Goal: Task Accomplishment & Management: Manage account settings

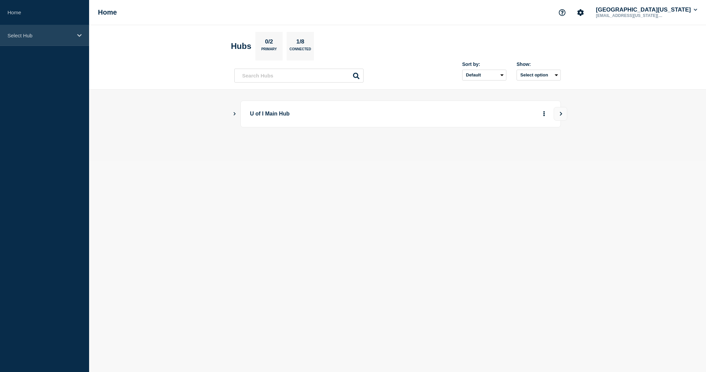
click at [5, 38] on div "Select Hub" at bounding box center [44, 35] width 89 height 21
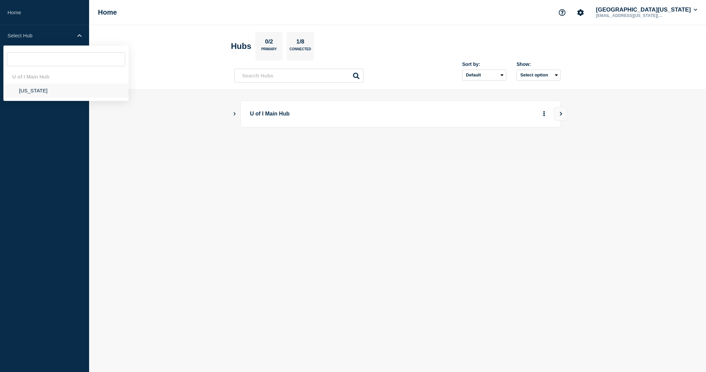
click at [22, 90] on li "[US_STATE]" at bounding box center [65, 91] width 125 height 14
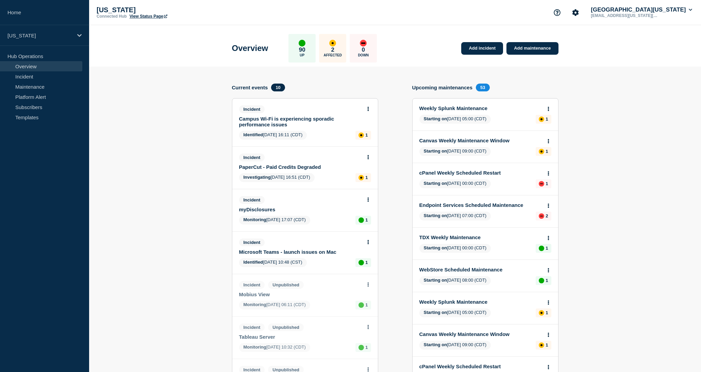
click at [330, 49] on div "2 Affected" at bounding box center [332, 48] width 27 height 29
click at [56, 77] on link "Incident" at bounding box center [41, 76] width 82 height 10
click at [53, 84] on link "Maintenance" at bounding box center [41, 87] width 82 height 10
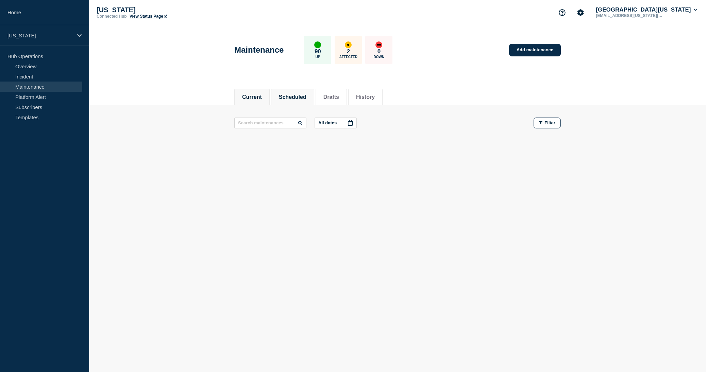
click at [304, 94] on button "Scheduled" at bounding box center [293, 97] width 28 height 6
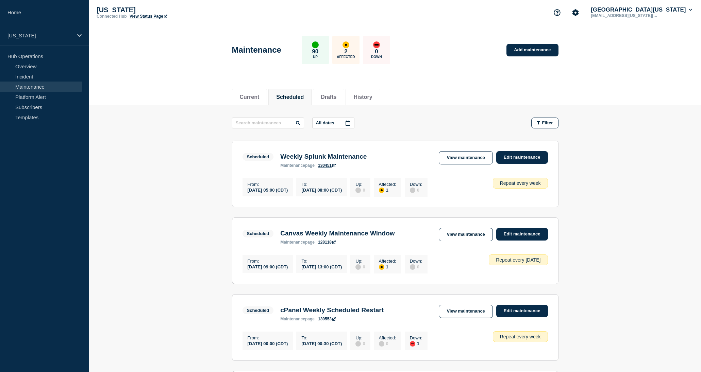
click at [596, 78] on header "Maintenance 90 Up 2 Affected 0 Down Add maintenance" at bounding box center [395, 53] width 612 height 57
click at [370, 94] on button "History" at bounding box center [362, 97] width 19 height 6
click at [246, 100] on li "Current" at bounding box center [249, 97] width 35 height 17
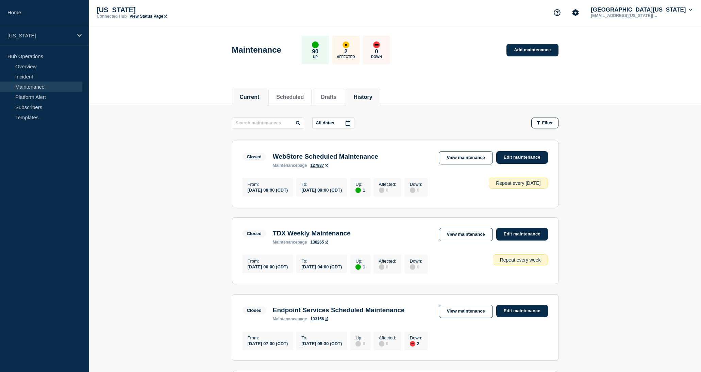
click at [247, 98] on button "Current" at bounding box center [250, 97] width 20 height 6
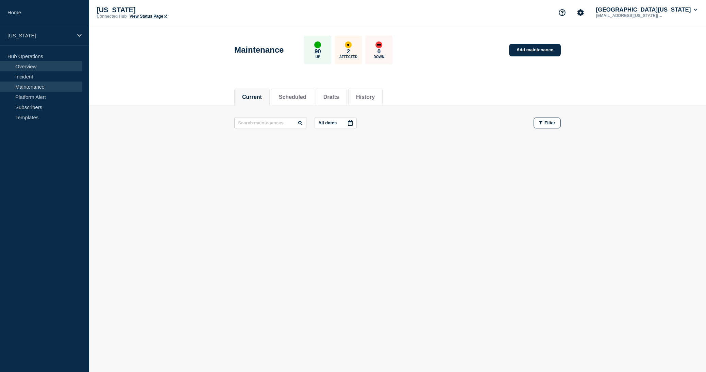
click at [38, 67] on link "Overview" at bounding box center [41, 66] width 82 height 10
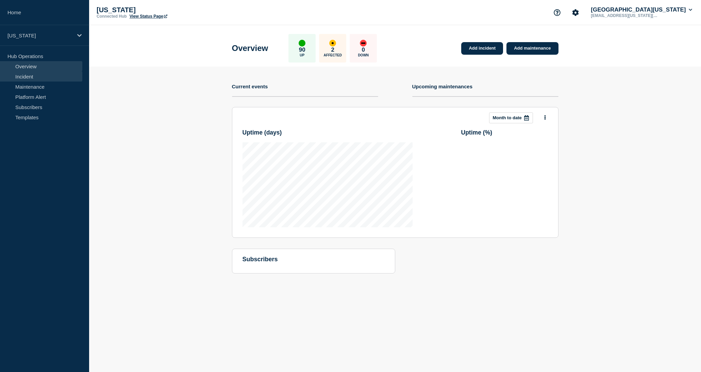
click at [38, 77] on link "Incident" at bounding box center [41, 76] width 82 height 10
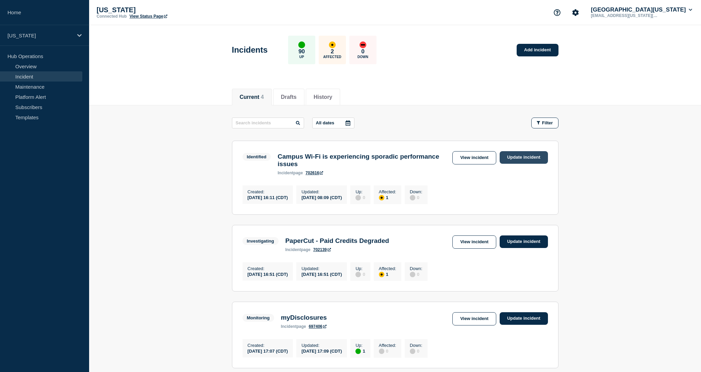
click at [516, 158] on link "Update incident" at bounding box center [523, 157] width 48 height 13
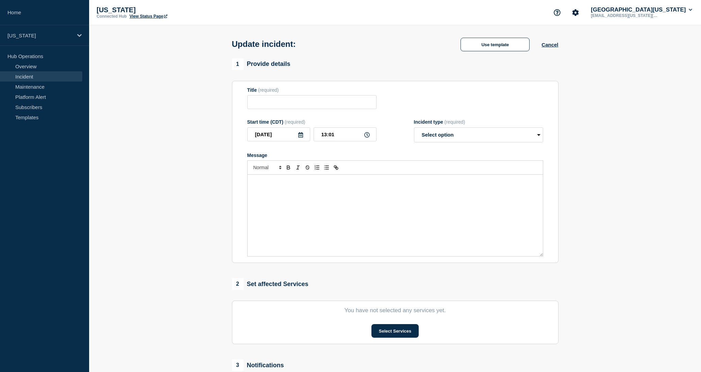
type input "Campus Wi-Fi is experiencing sporadic performance issues"
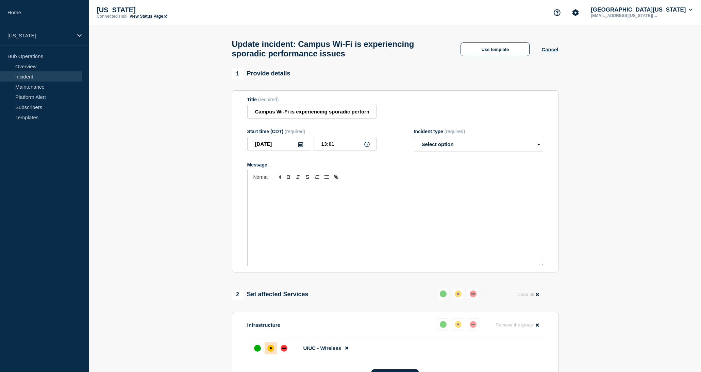
click at [311, 225] on div "Message" at bounding box center [395, 225] width 295 height 82
click at [279, 194] on p "We are continueing to work w" at bounding box center [395, 191] width 285 height 6
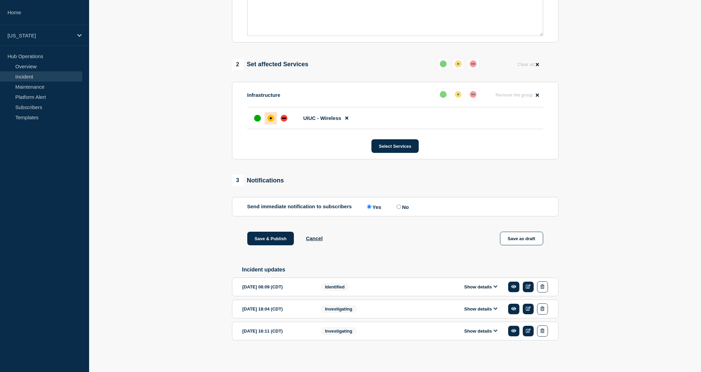
scroll to position [246, 0]
click at [300, 288] on div "[DATE] 08:09 (CDT)" at bounding box center [276, 287] width 68 height 11
click at [487, 284] on button "Show details" at bounding box center [480, 287] width 37 height 6
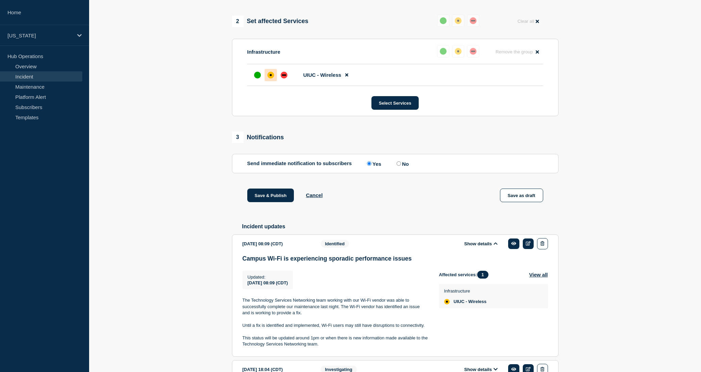
scroll to position [305, 0]
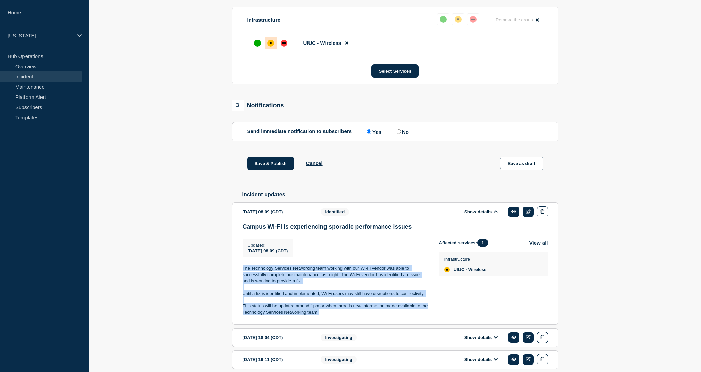
drag, startPoint x: 242, startPoint y: 285, endPoint x: 330, endPoint y: 339, distance: 103.2
click at [330, 325] on section "[DATE] 08:09 (CDT) Show details Identified Campus Wi-Fi is experiencing sporadi…" at bounding box center [395, 264] width 326 height 122
copy div "The Technology Services Networking team working with our Wi-Fi vendor was able …"
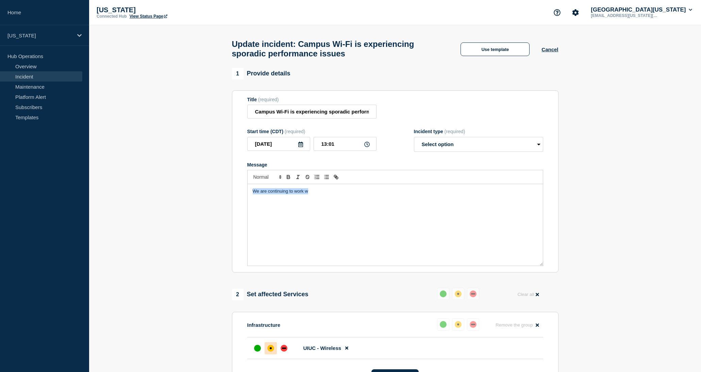
drag, startPoint x: 320, startPoint y: 203, endPoint x: 207, endPoint y: 200, distance: 113.6
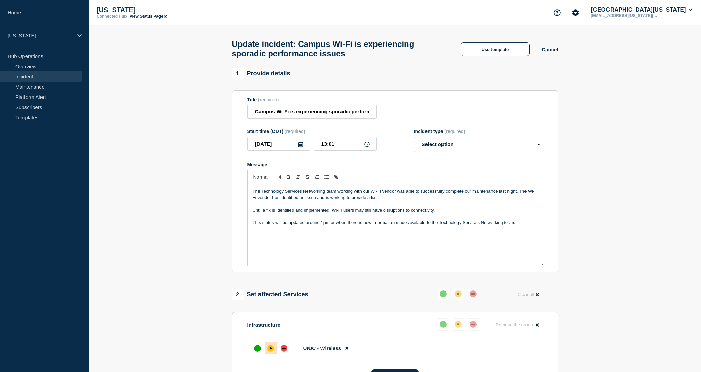
click at [397, 199] on p "The Technology Services Networking team working with our Wi-Fi vendor was able …" at bounding box center [395, 194] width 285 height 13
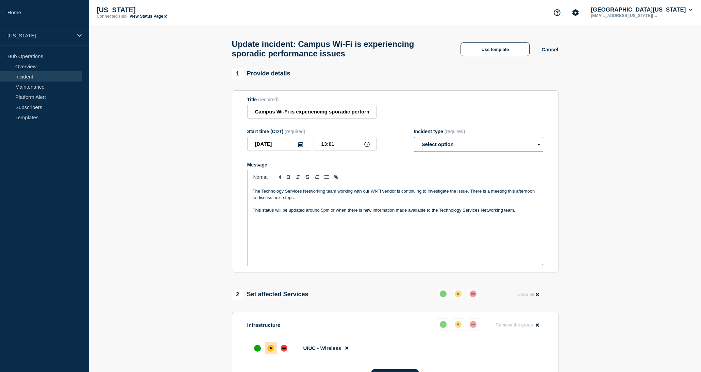
click at [518, 152] on select "Select option Investigating Identified Monitoring Resolved" at bounding box center [478, 144] width 129 height 15
select select "identified"
click at [414, 143] on select "Select option Investigating Identified Monitoring Resolved" at bounding box center [478, 144] width 129 height 15
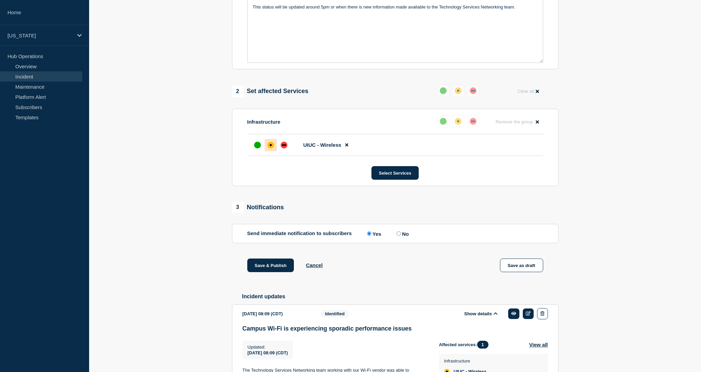
scroll to position [221, 0]
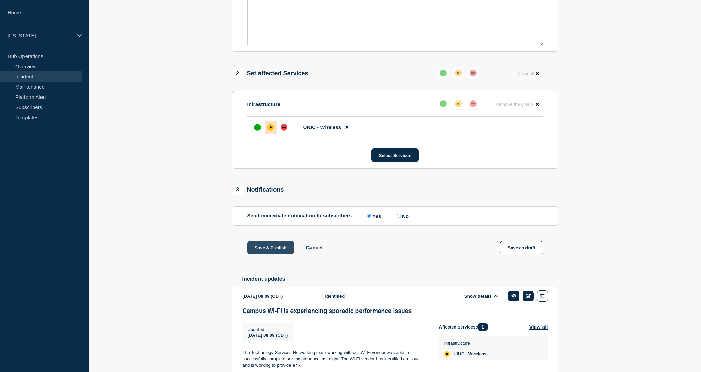
click at [270, 255] on button "Save & Publish" at bounding box center [270, 248] width 47 height 14
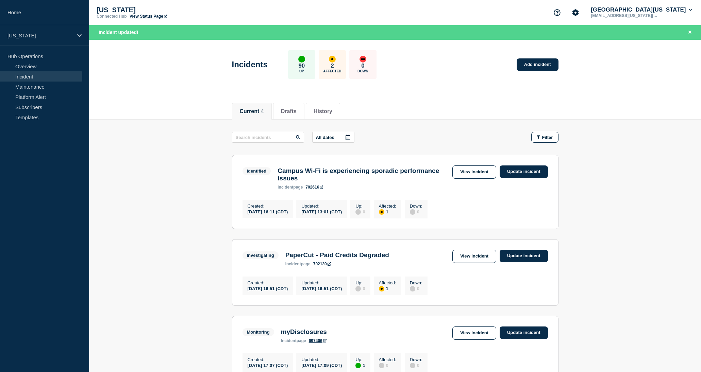
click at [134, 136] on main "All dates Filter Identified 1 Affected Campus Wi-Fi is experiencing sporadic pe…" at bounding box center [395, 295] width 612 height 350
